Goal: Task Accomplishment & Management: Manage account settings

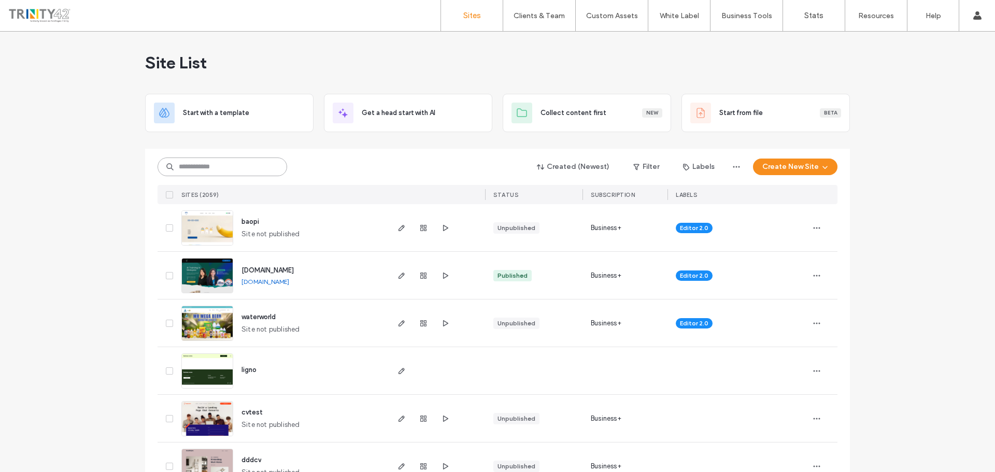
click at [180, 162] on input at bounding box center [223, 167] width 130 height 19
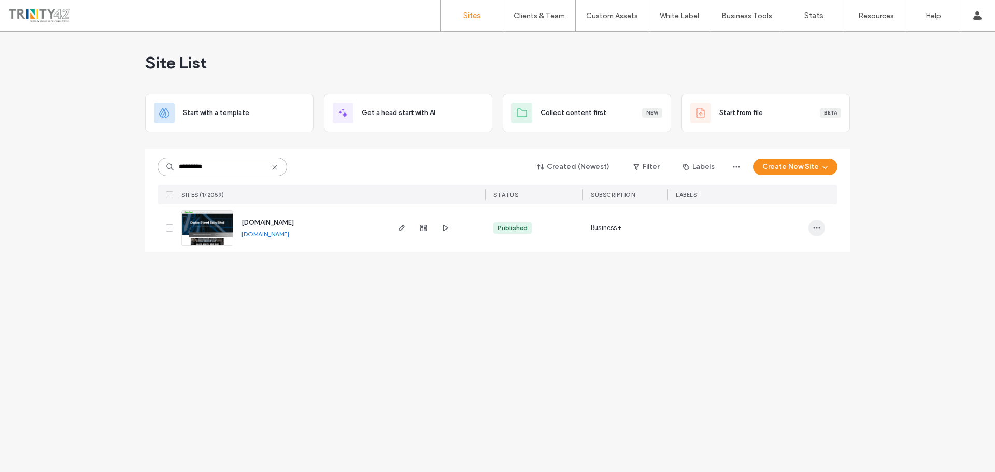
type input "*********"
click at [812, 232] on span "button" at bounding box center [816, 228] width 17 height 17
click at [790, 351] on span "Site Dashboard" at bounding box center [776, 353] width 48 height 10
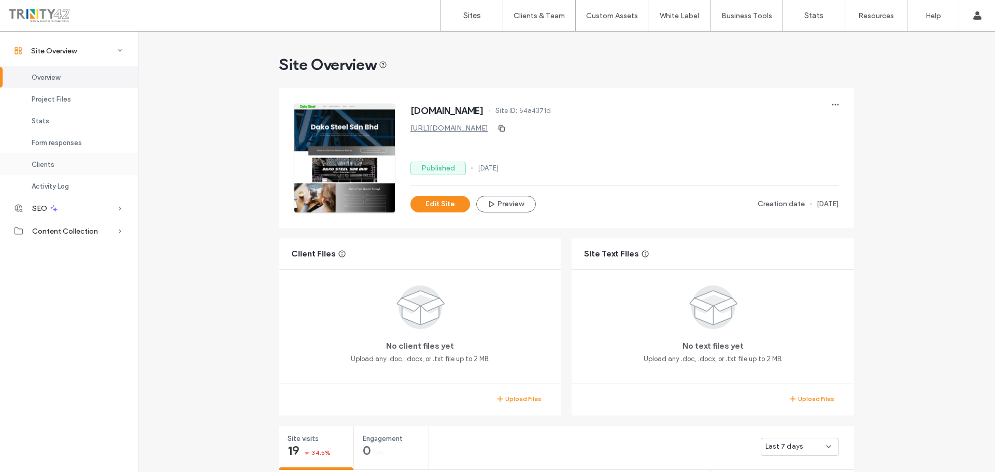
click at [82, 165] on div "Clients" at bounding box center [69, 164] width 138 height 22
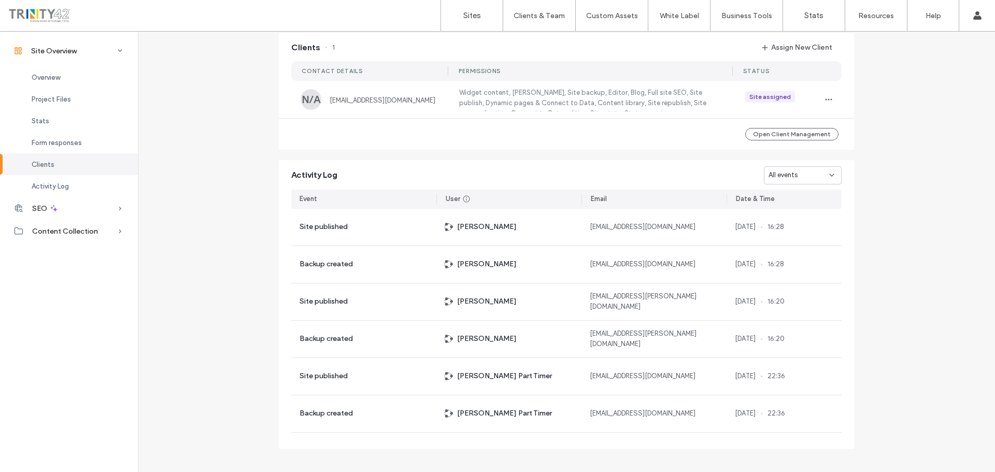
scroll to position [951, 0]
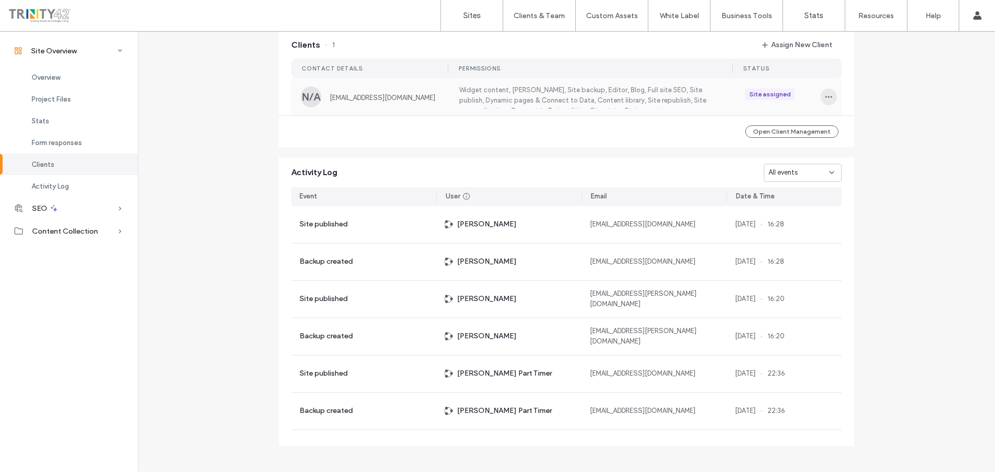
click at [830, 102] on span "button" at bounding box center [828, 97] width 17 height 17
click at [834, 134] on span at bounding box center [832, 129] width 12 height 11
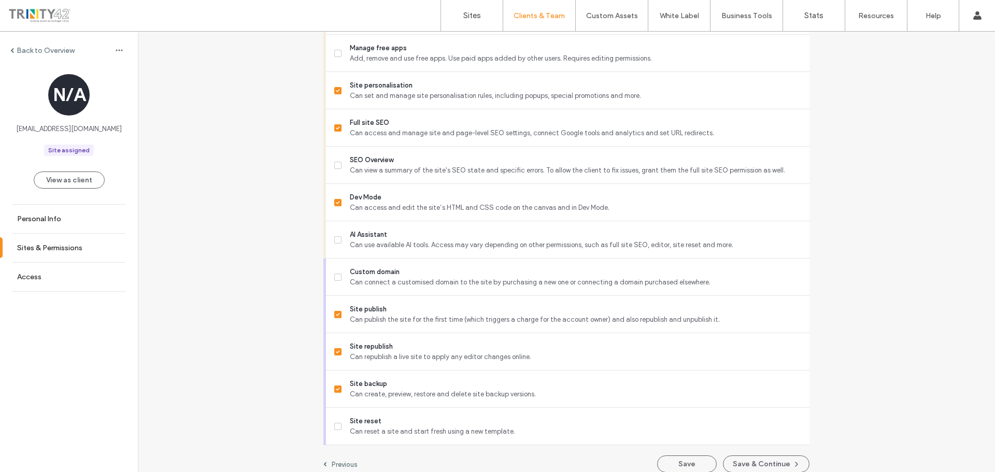
scroll to position [811, 0]
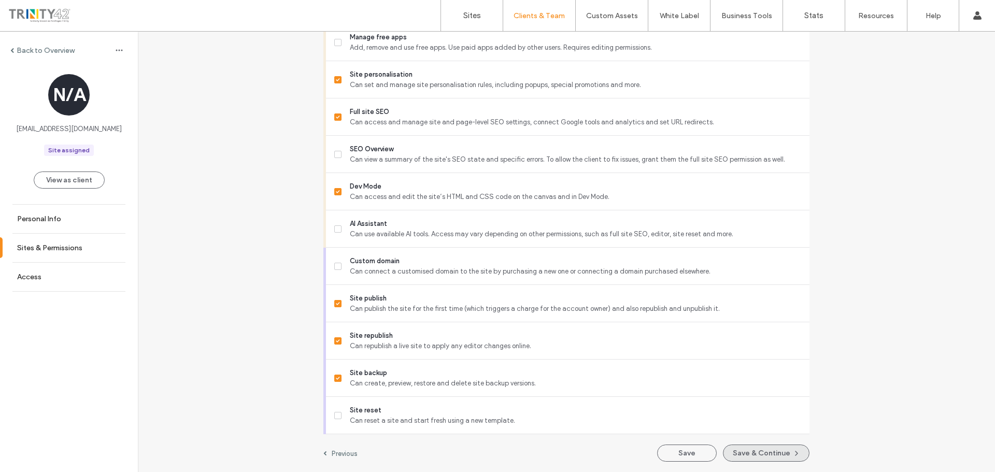
click at [771, 457] on button "Save & Continue" at bounding box center [766, 453] width 87 height 17
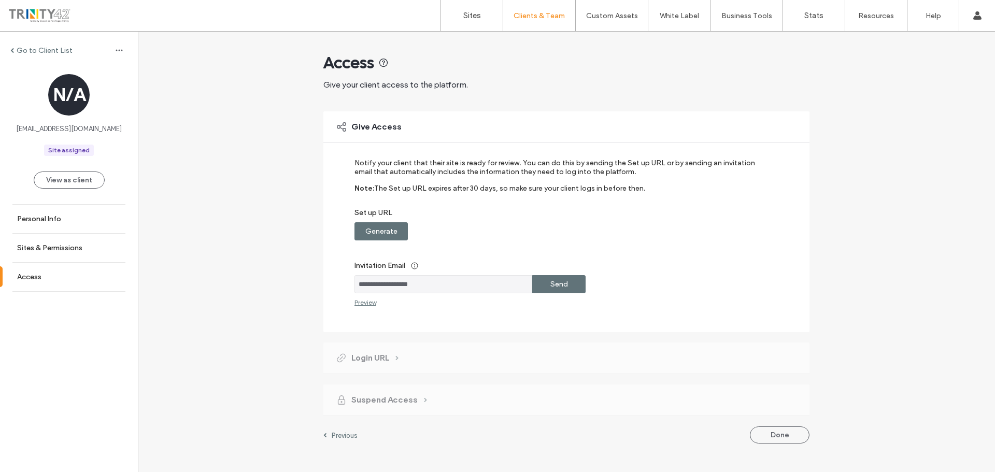
click at [556, 281] on label "Send" at bounding box center [559, 284] width 18 height 19
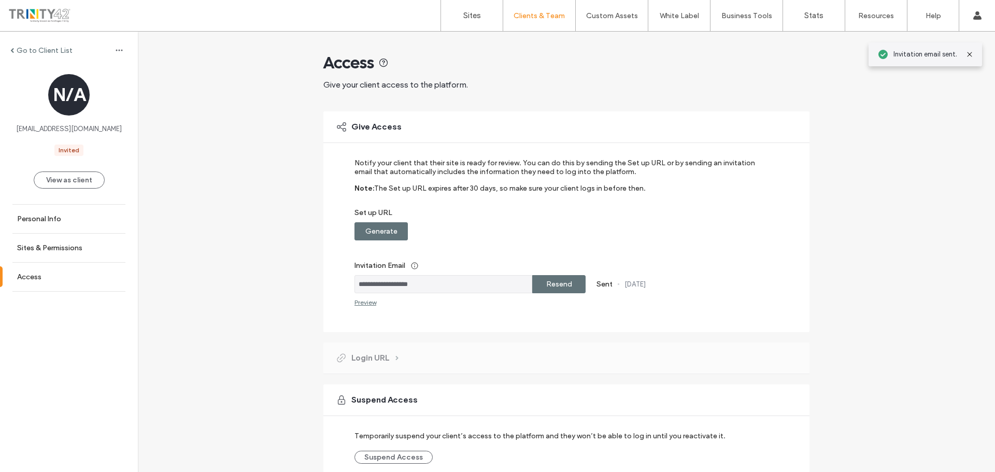
click at [295, 275] on div "**********" at bounding box center [566, 277] width 857 height 491
